Goal: Book appointment/travel/reservation

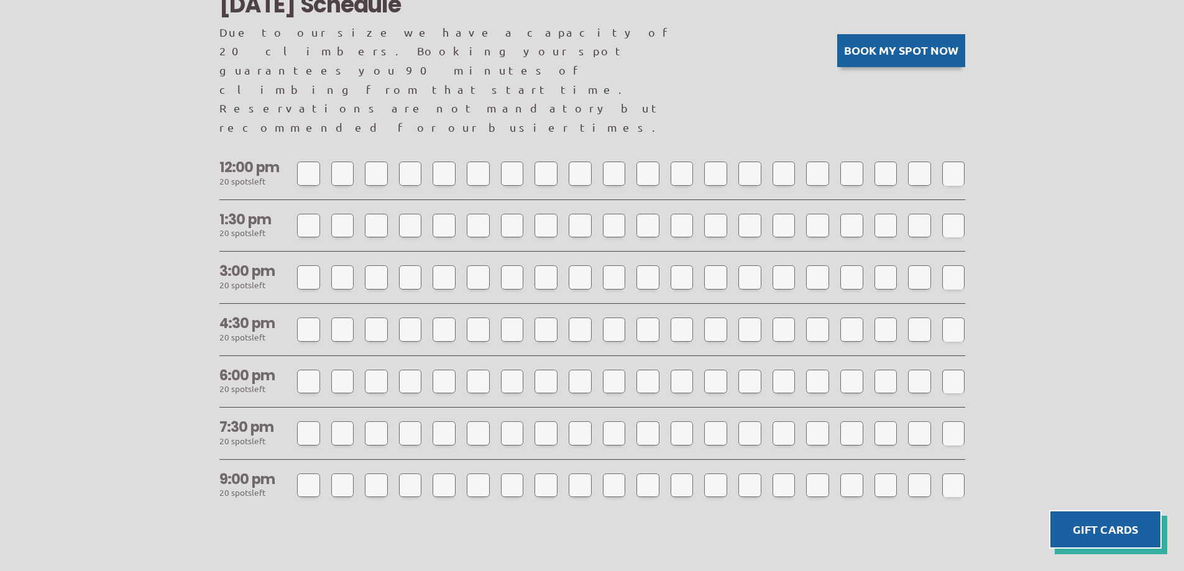
scroll to position [1056, 0]
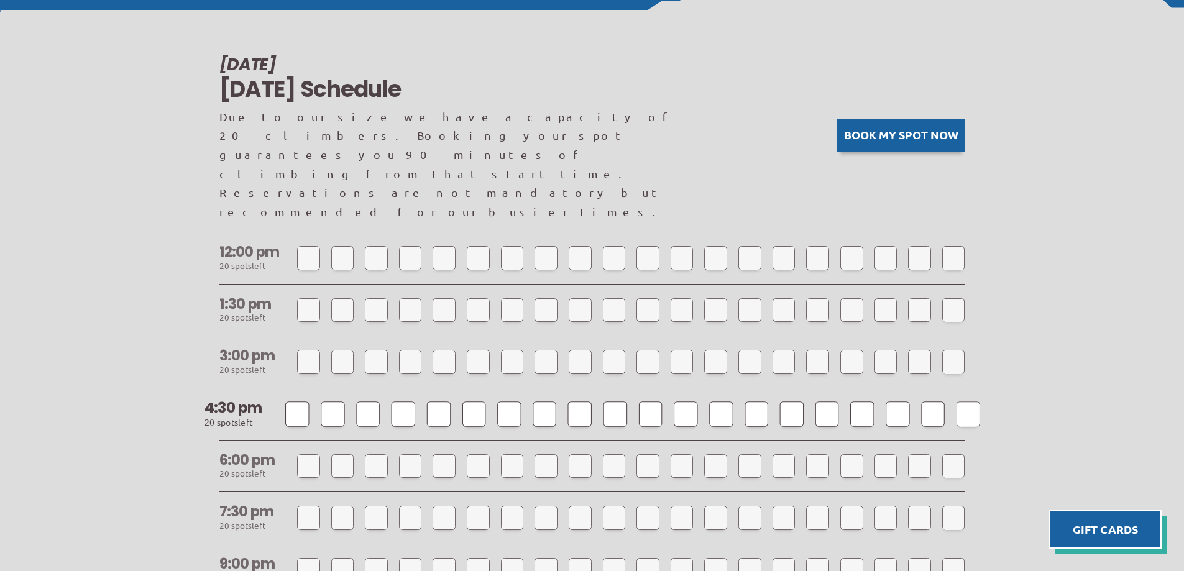
drag, startPoint x: 1025, startPoint y: 304, endPoint x: 653, endPoint y: 359, distance: 376.1
click at [653, 401] on div at bounding box center [650, 413] width 24 height 25
select select
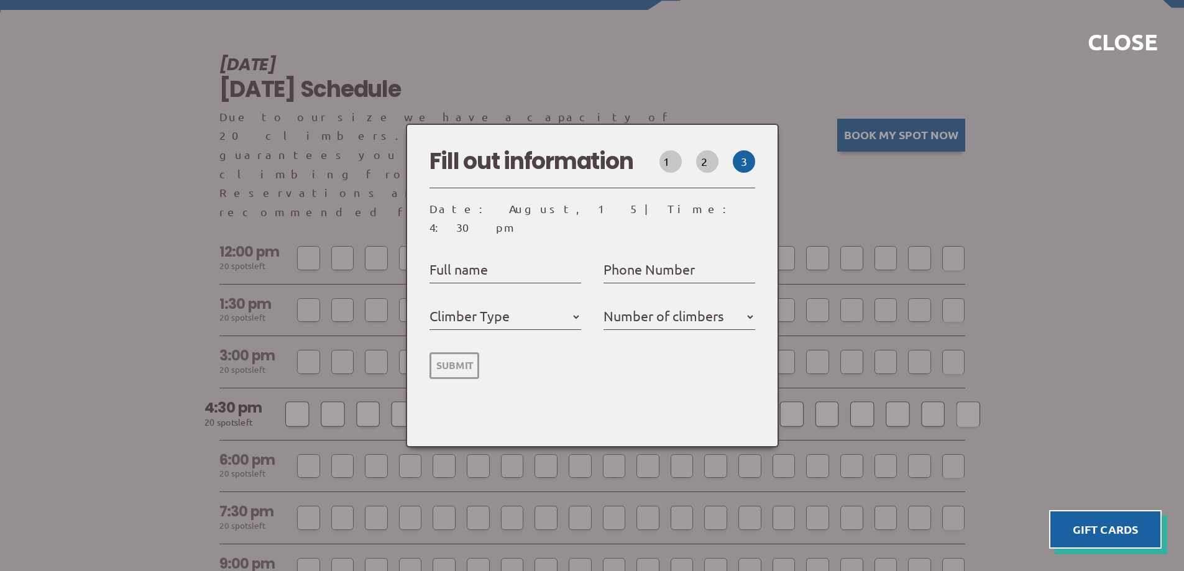
select select
click at [1046, 299] on div at bounding box center [592, 285] width 1184 height 571
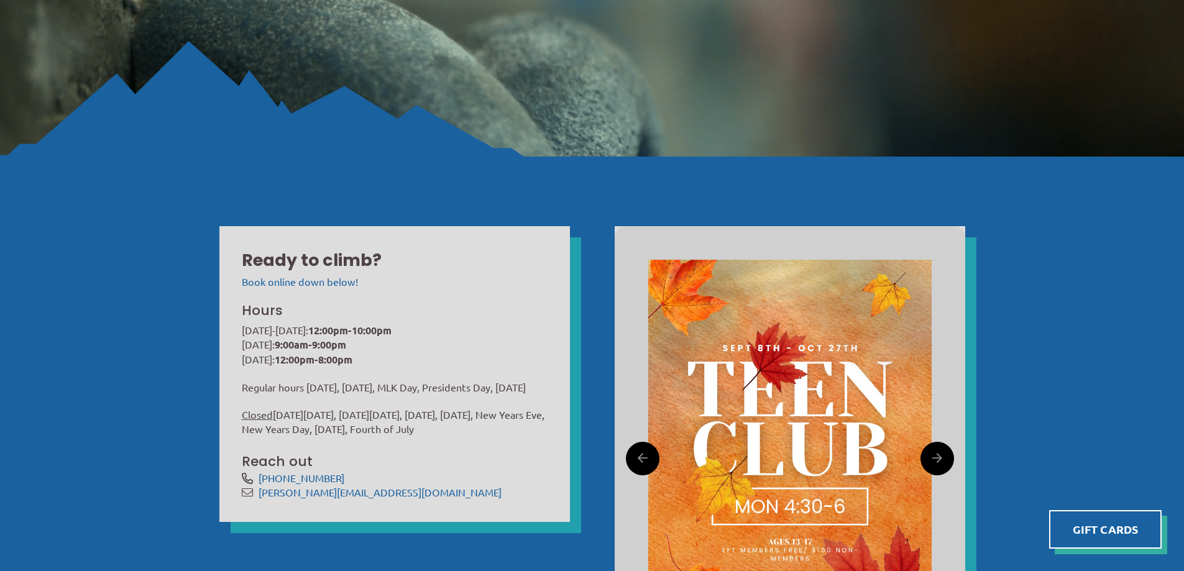
scroll to position [62, 0]
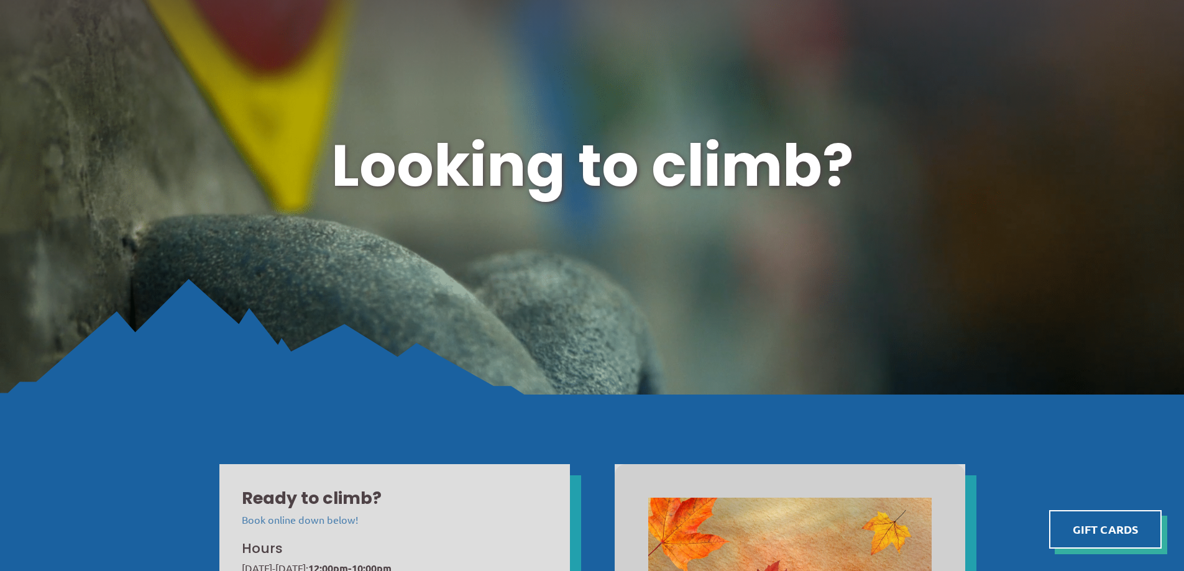
click at [316, 518] on link "Book online down below!" at bounding box center [300, 519] width 116 height 12
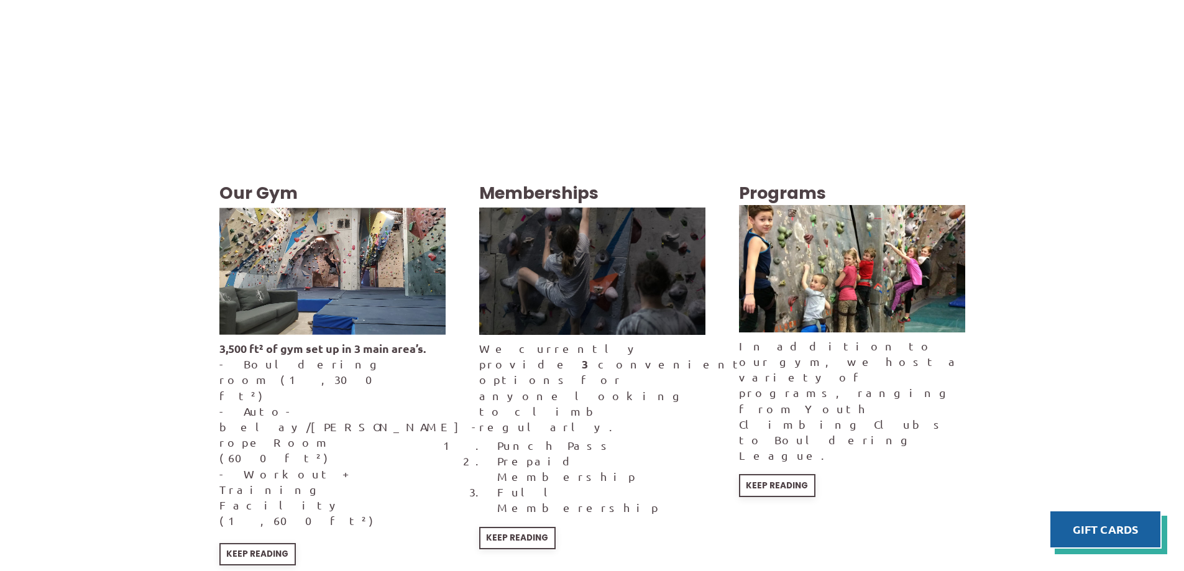
scroll to position [2346, 0]
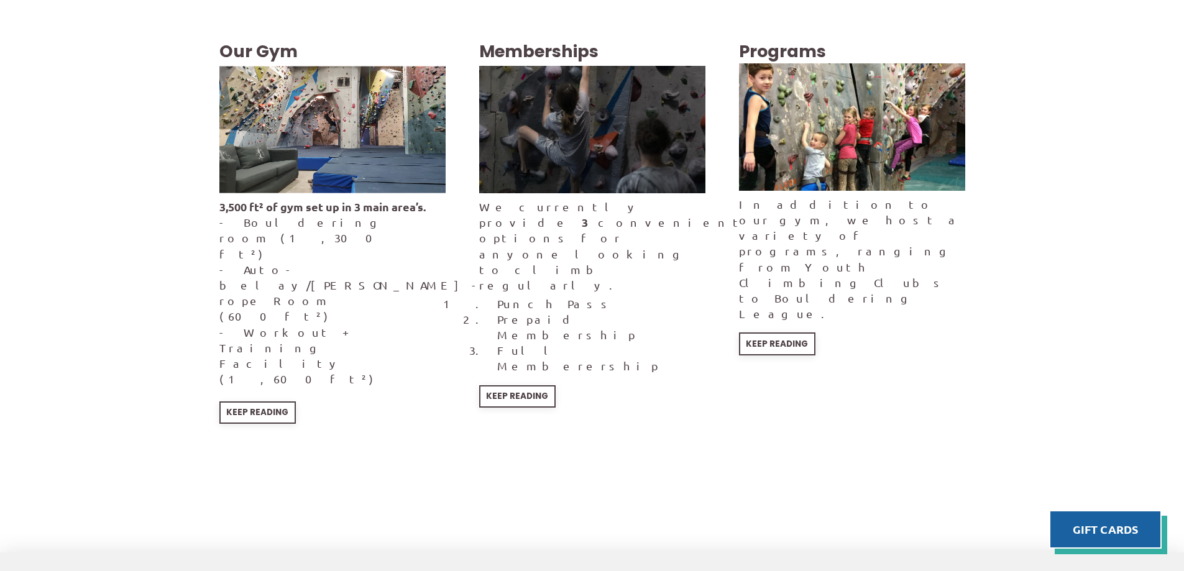
drag, startPoint x: 582, startPoint y: 501, endPoint x: 436, endPoint y: 380, distance: 190.1
click at [436, 380] on div "Our Gym 3,500 ft² of gym set up in 3 main area’s. - Bouldering room (1,300 ft²)…" at bounding box center [592, 277] width 1184 height 549
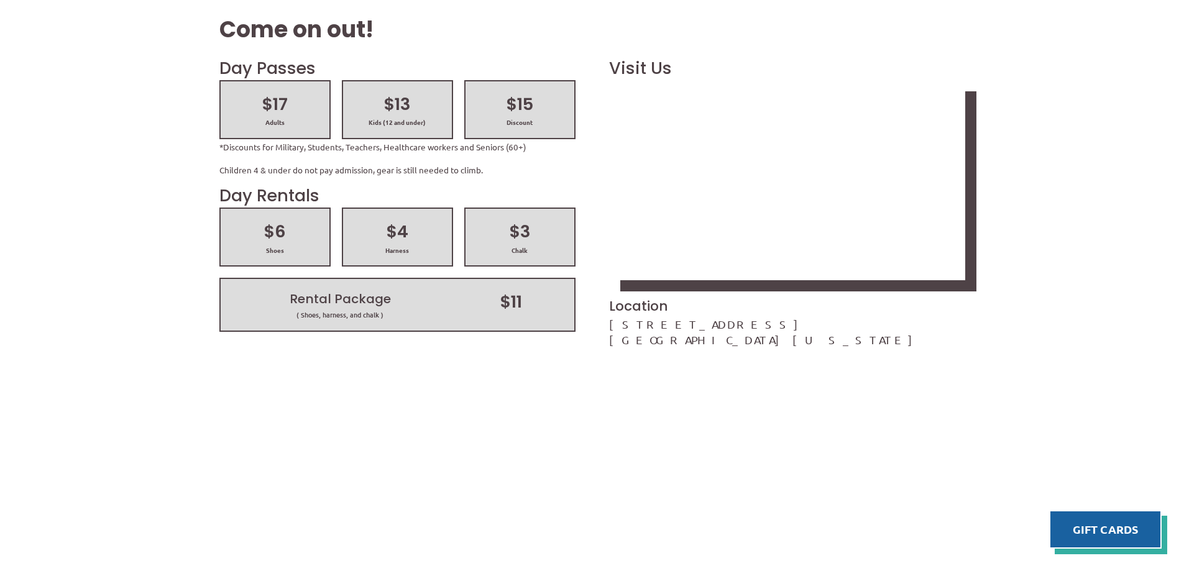
scroll to position [1538, 0]
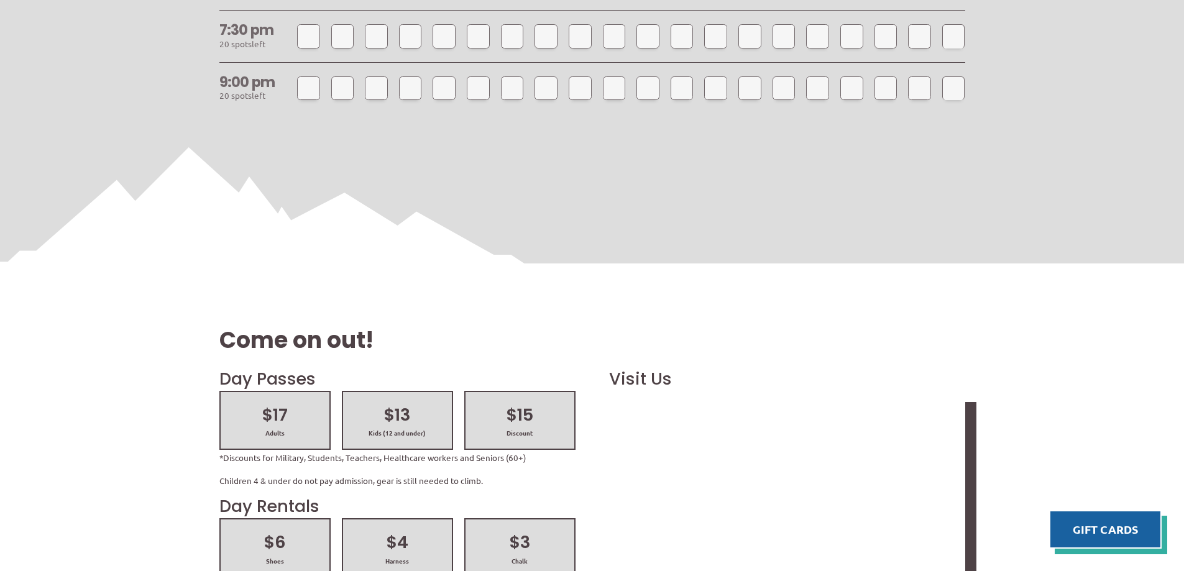
click at [285, 403] on h2 "$17" at bounding box center [275, 415] width 86 height 24
click at [250, 403] on h2 "$17" at bounding box center [275, 415] width 86 height 24
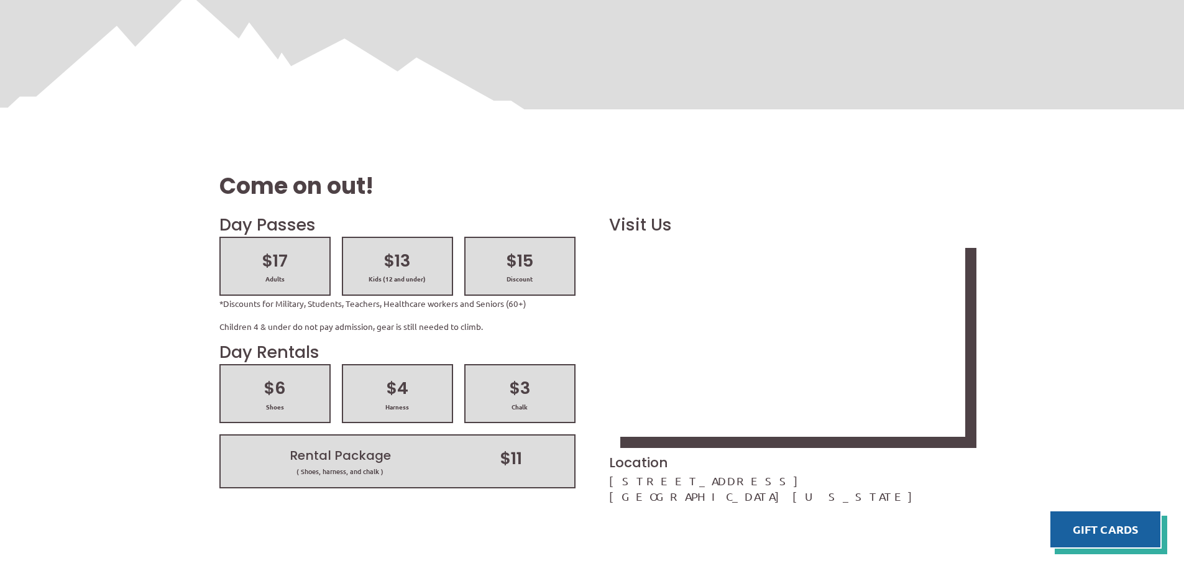
scroll to position [1724, 0]
